Goal: Task Accomplishment & Management: Complete application form

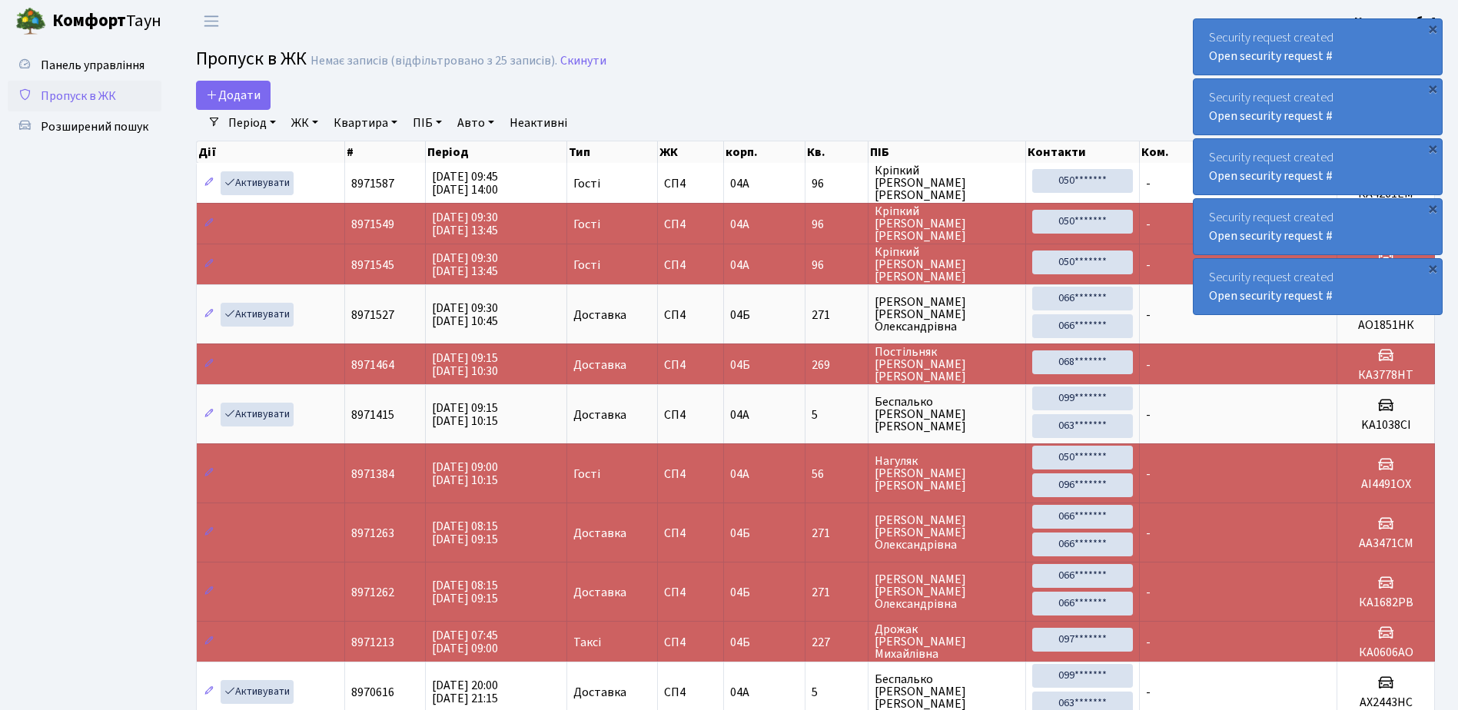
select select "25"
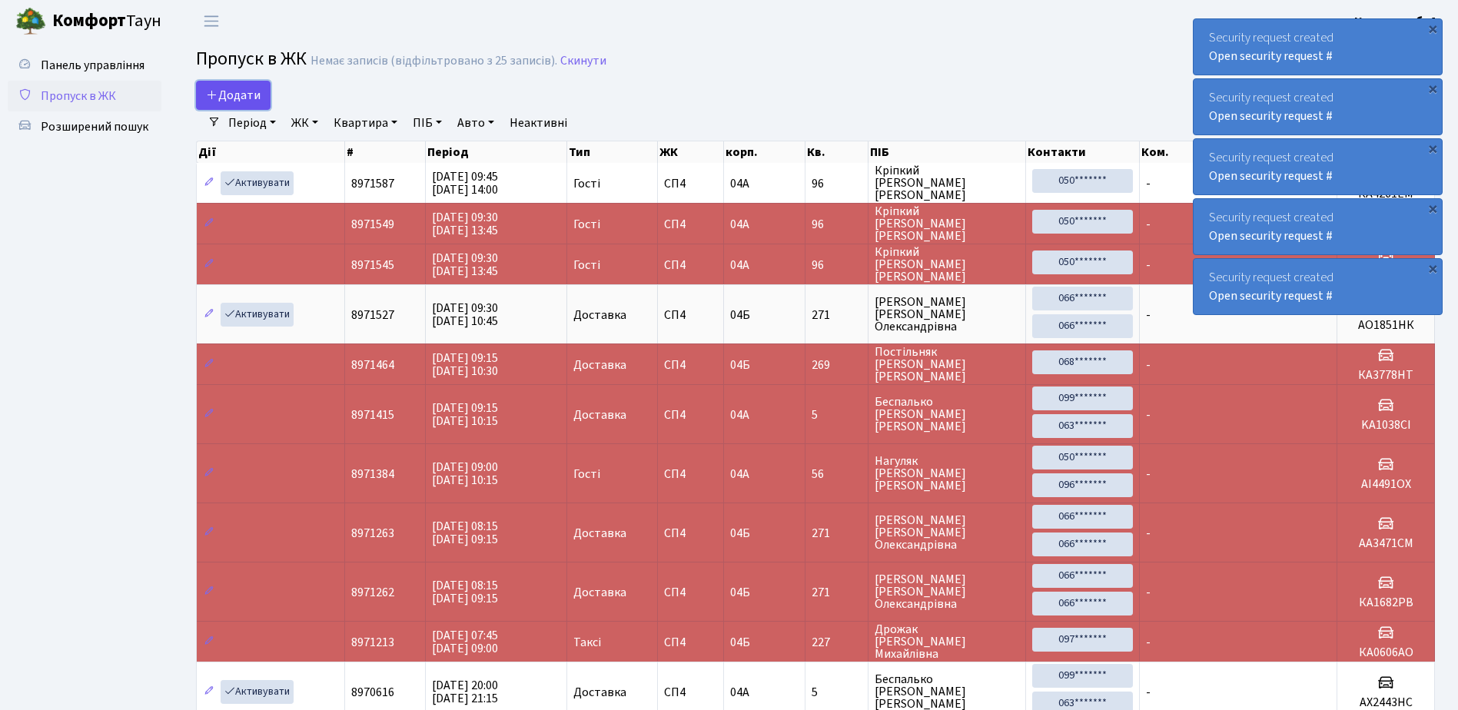
click at [214, 95] on icon at bounding box center [212, 94] width 12 height 12
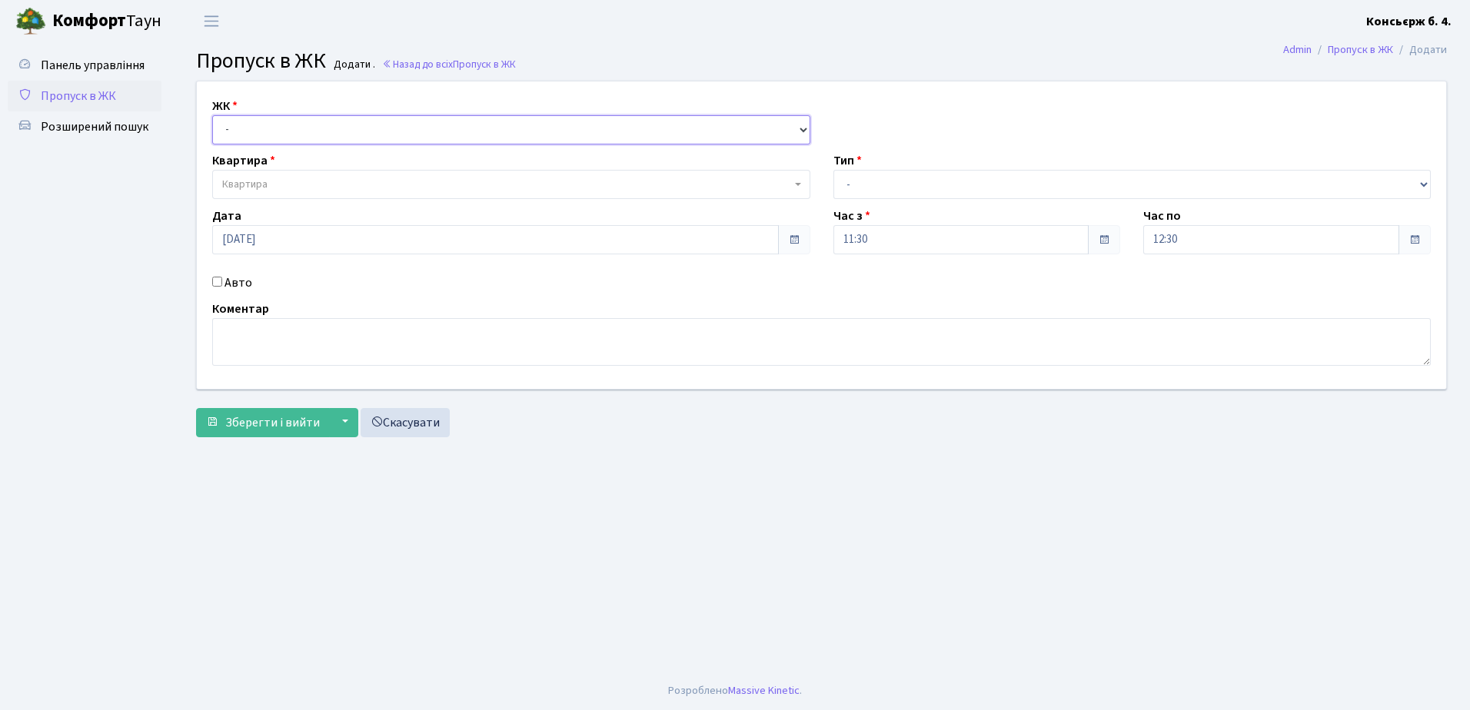
click at [282, 135] on select "- СП4, Столичне шосе, 5" at bounding box center [511, 129] width 598 height 29
select select "325"
click at [212, 115] on select "- СП4, Столичне шосе, 5" at bounding box center [511, 129] width 598 height 29
select select
click at [289, 186] on span "Квартира" at bounding box center [506, 184] width 569 height 15
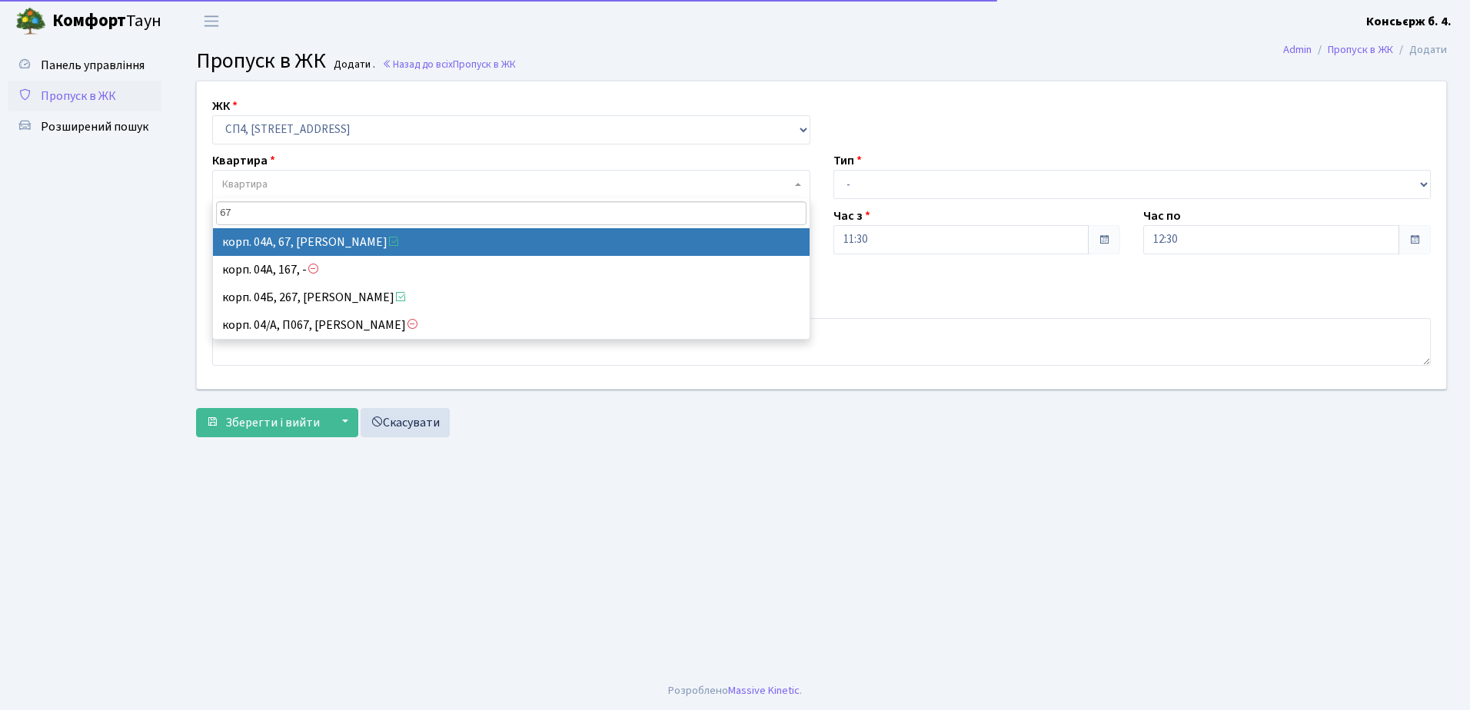
type input "67"
select select "21095"
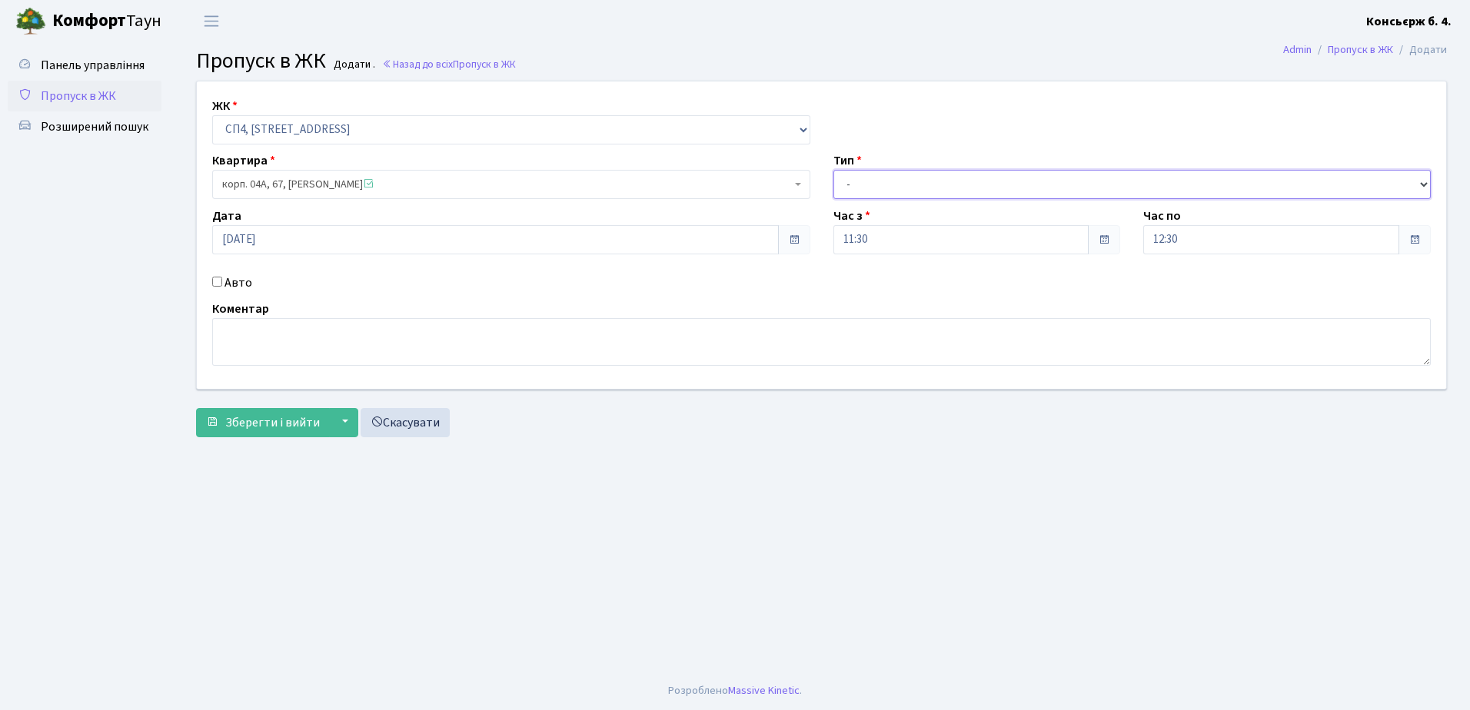
click at [904, 191] on select "- Доставка Таксі Гості Сервіс" at bounding box center [1132, 184] width 598 height 29
select select "1"
click at [833, 170] on select "- Доставка Таксі Гості Сервіс" at bounding box center [1132, 184] width 598 height 29
click at [215, 285] on input "Авто" at bounding box center [217, 282] width 10 height 10
checkbox input "true"
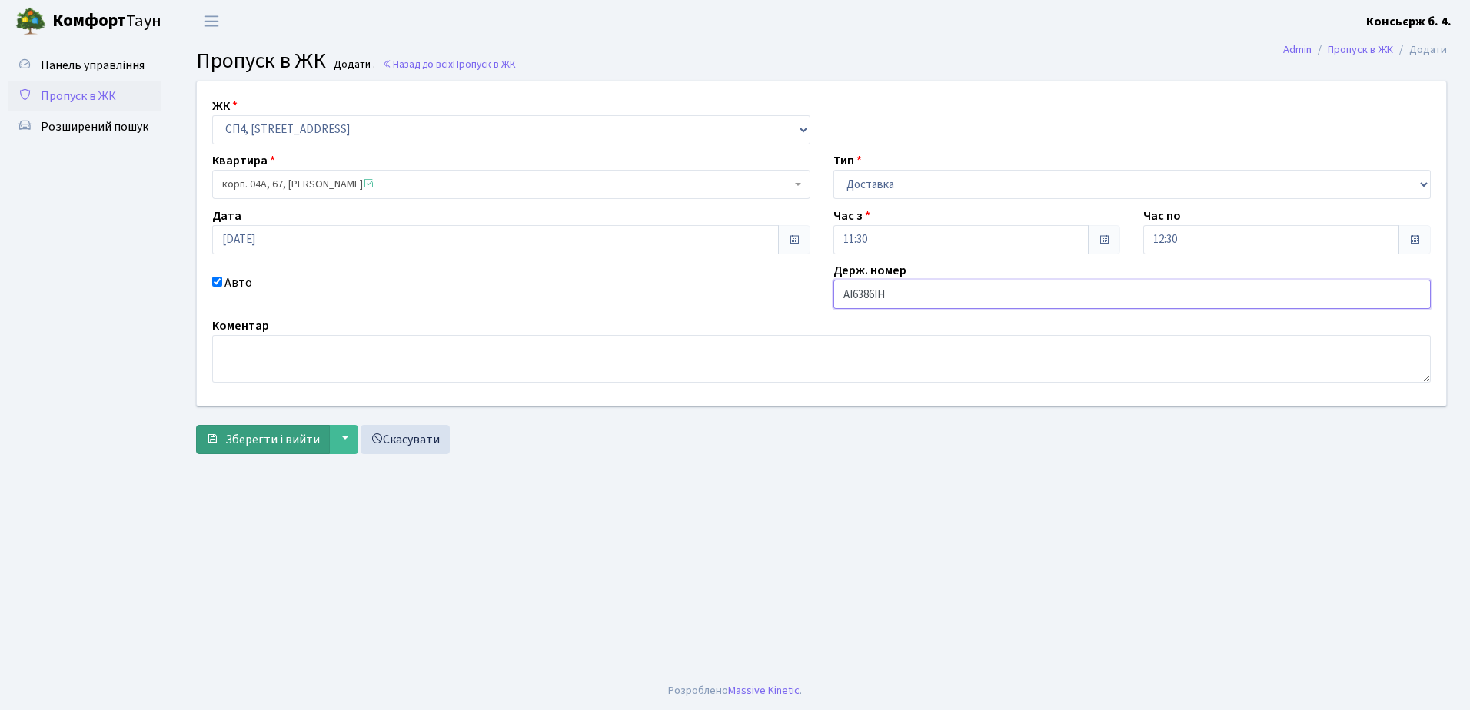
type input "AI6386IH"
click at [275, 438] on span "Зберегти і вийти" at bounding box center [272, 439] width 95 height 17
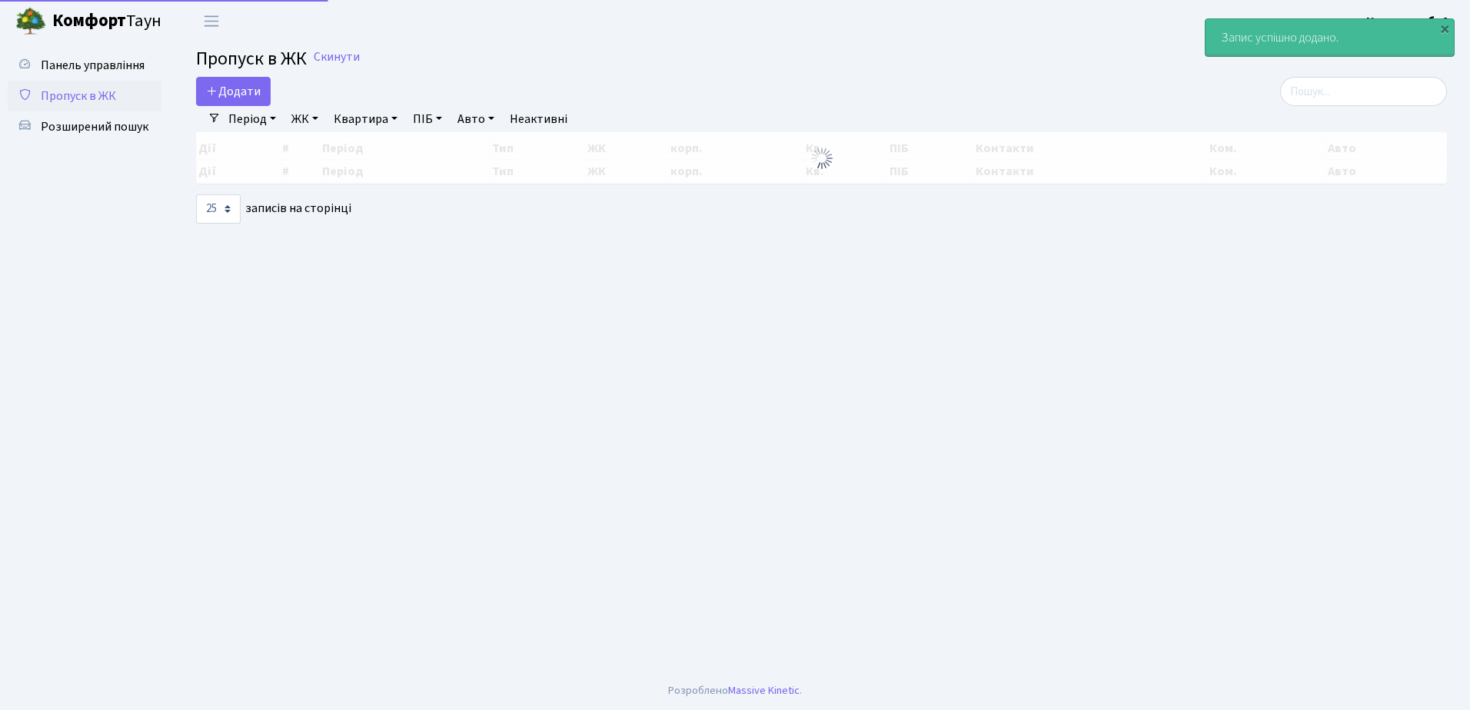
select select "25"
